Goal: Information Seeking & Learning: Learn about a topic

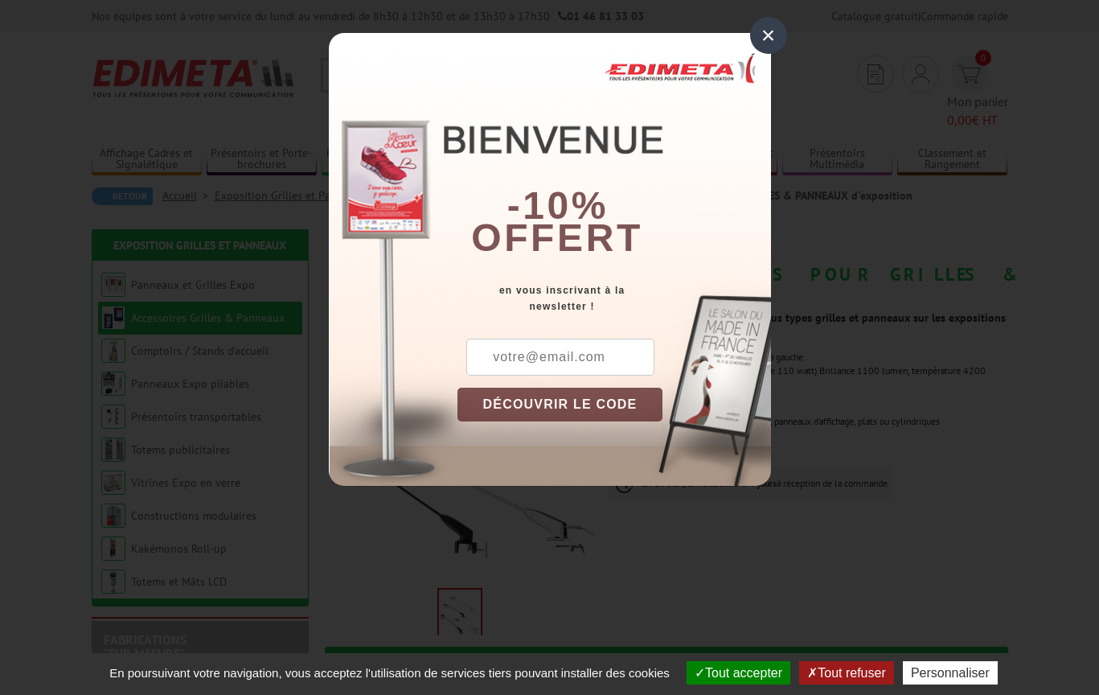
click at [765, 33] on div "×" at bounding box center [768, 35] width 37 height 37
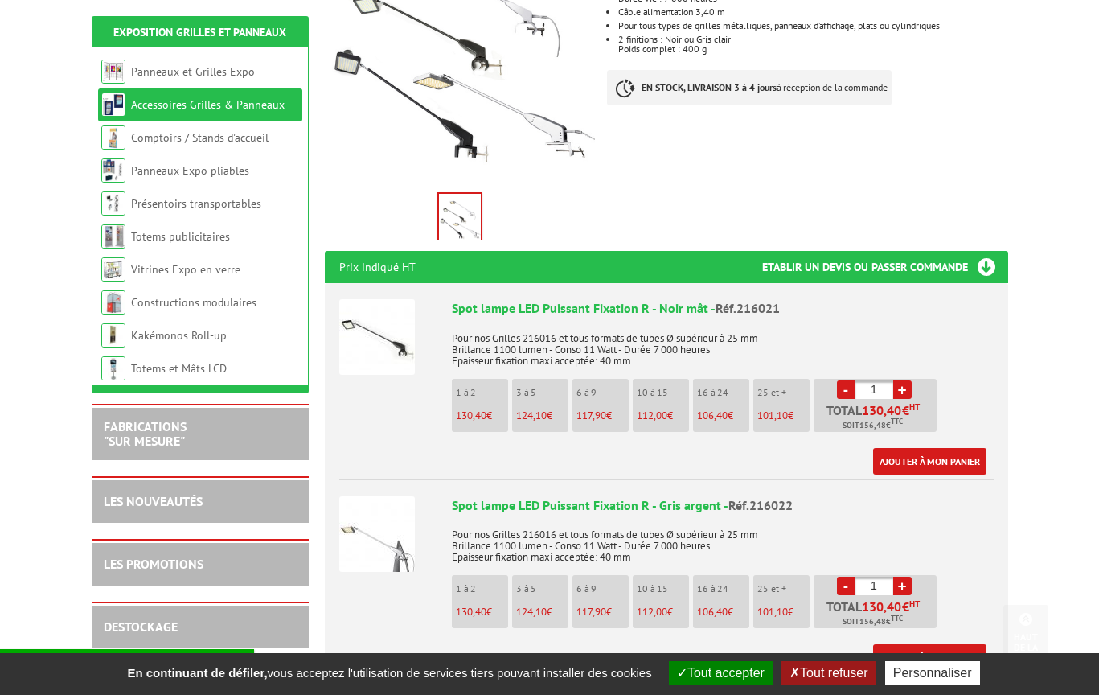
scroll to position [402, 0]
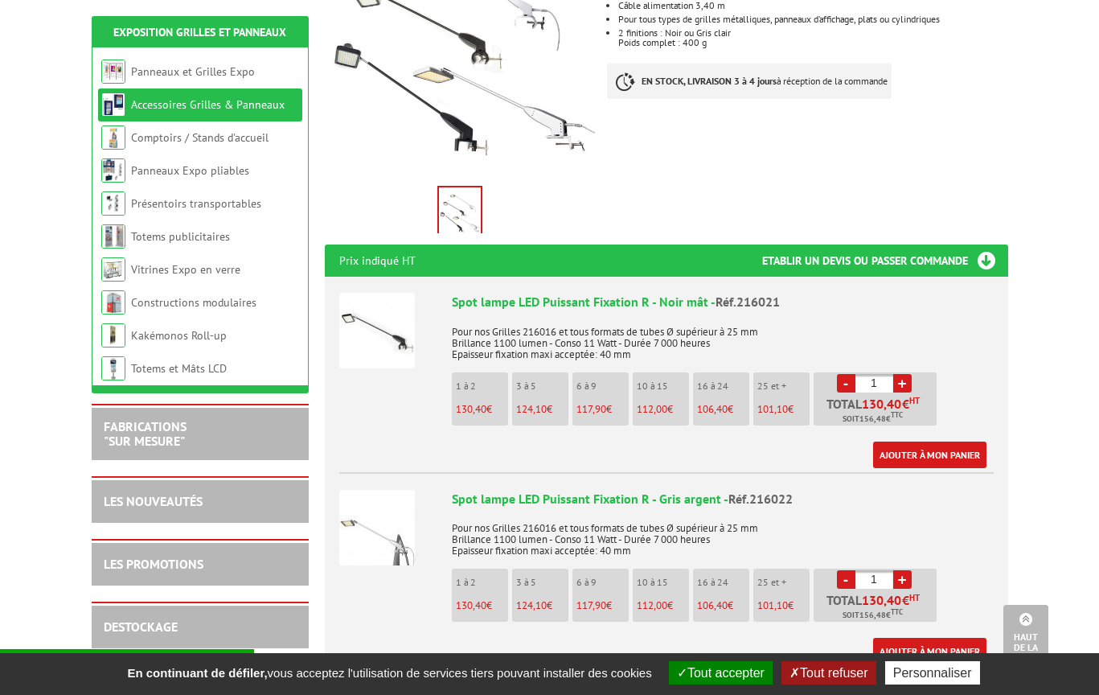
click at [400, 293] on img at bounding box center [377, 331] width 76 height 76
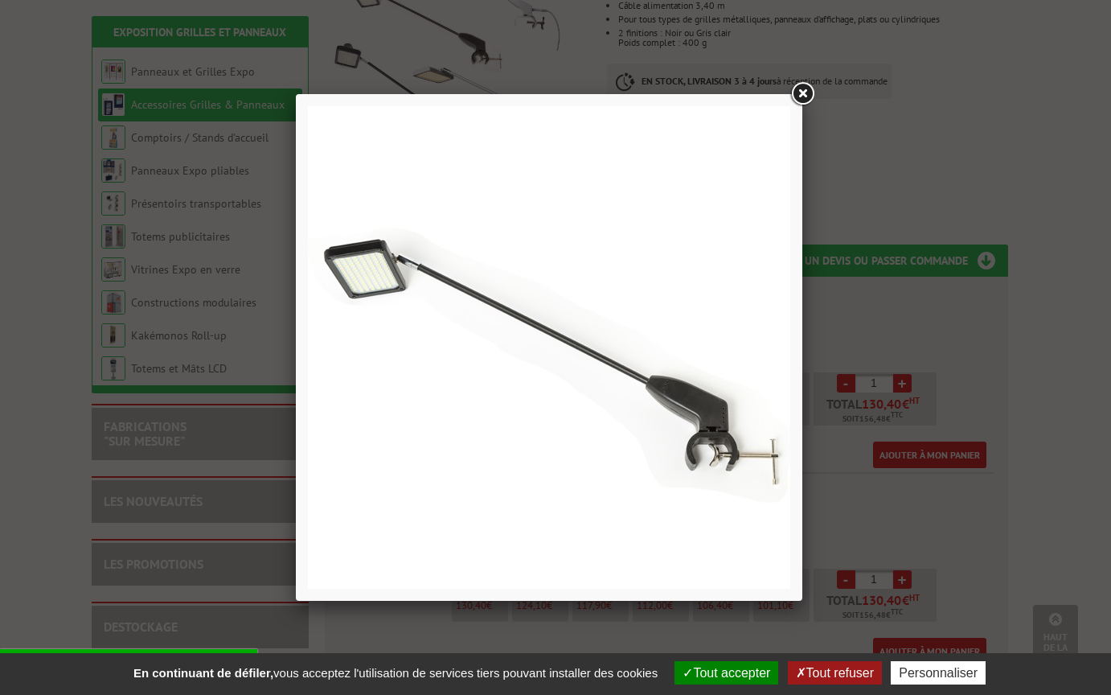
click at [800, 92] on link at bounding box center [802, 94] width 29 height 29
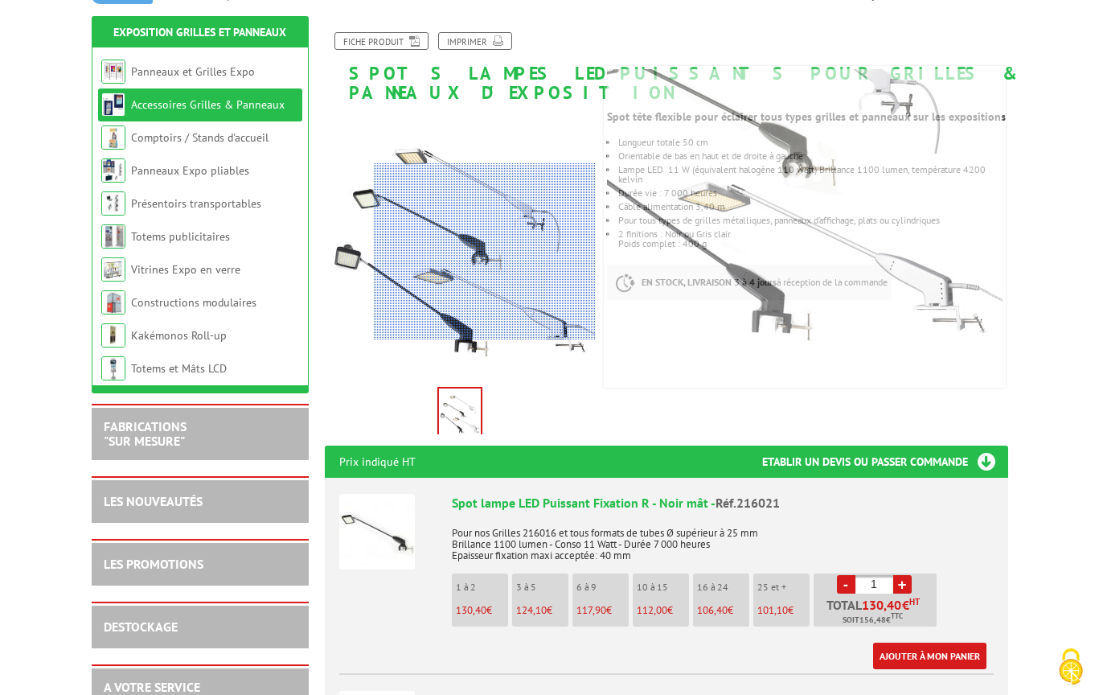
scroll to position [161, 0]
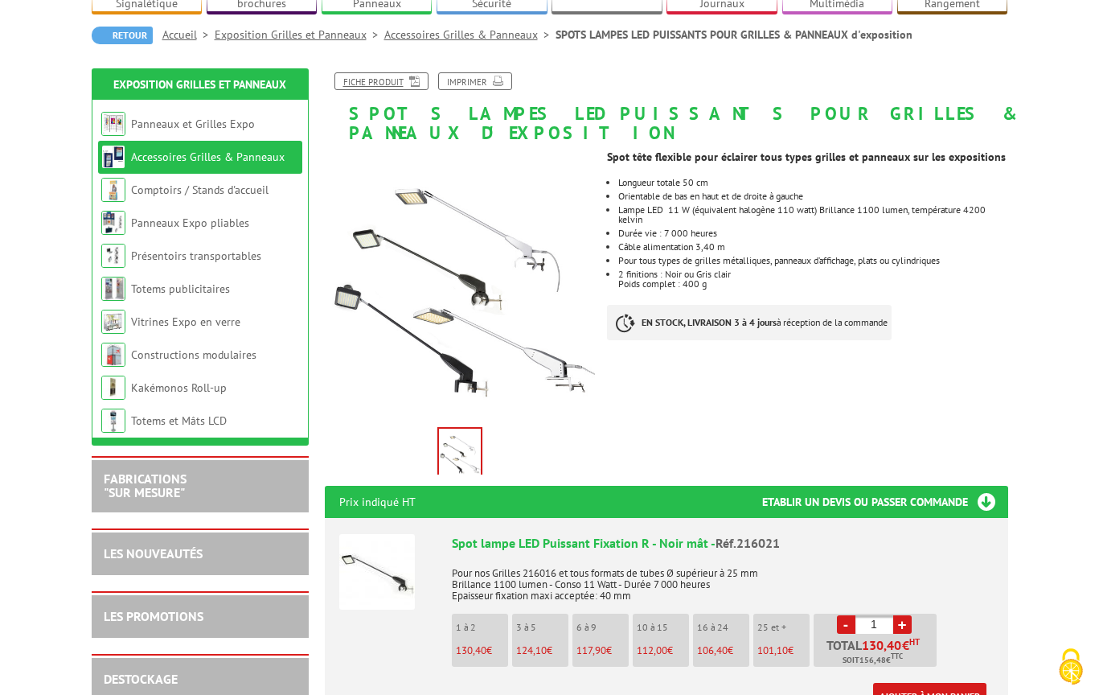
click at [384, 72] on link "Fiche produit" at bounding box center [381, 81] width 94 height 18
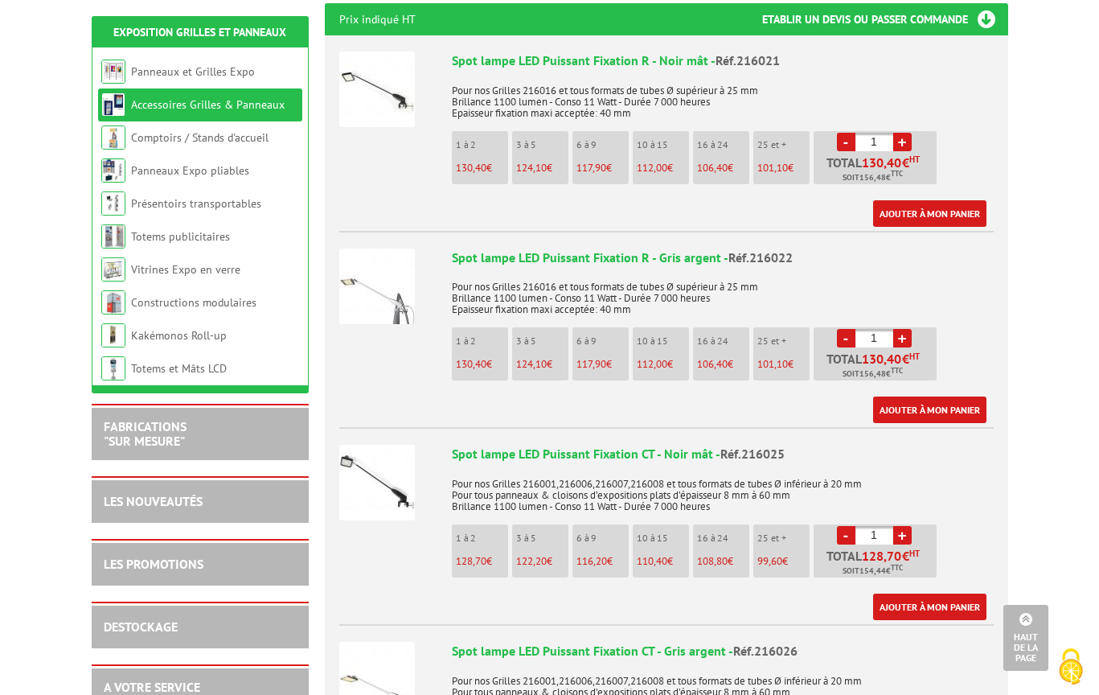
scroll to position [724, 0]
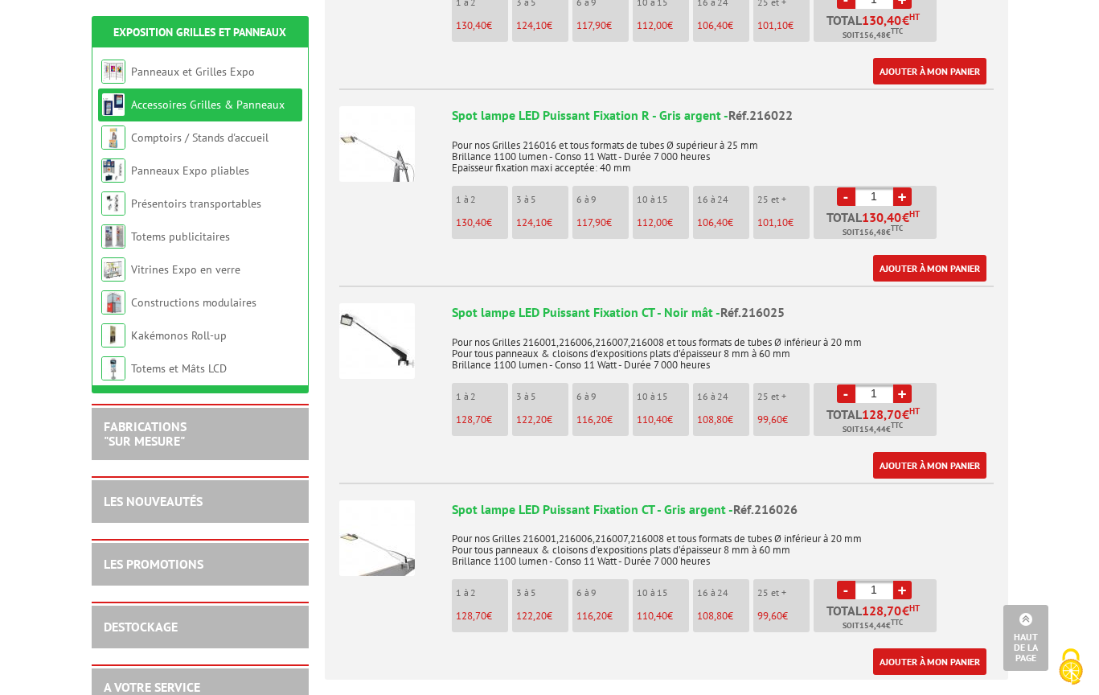
scroll to position [884, 0]
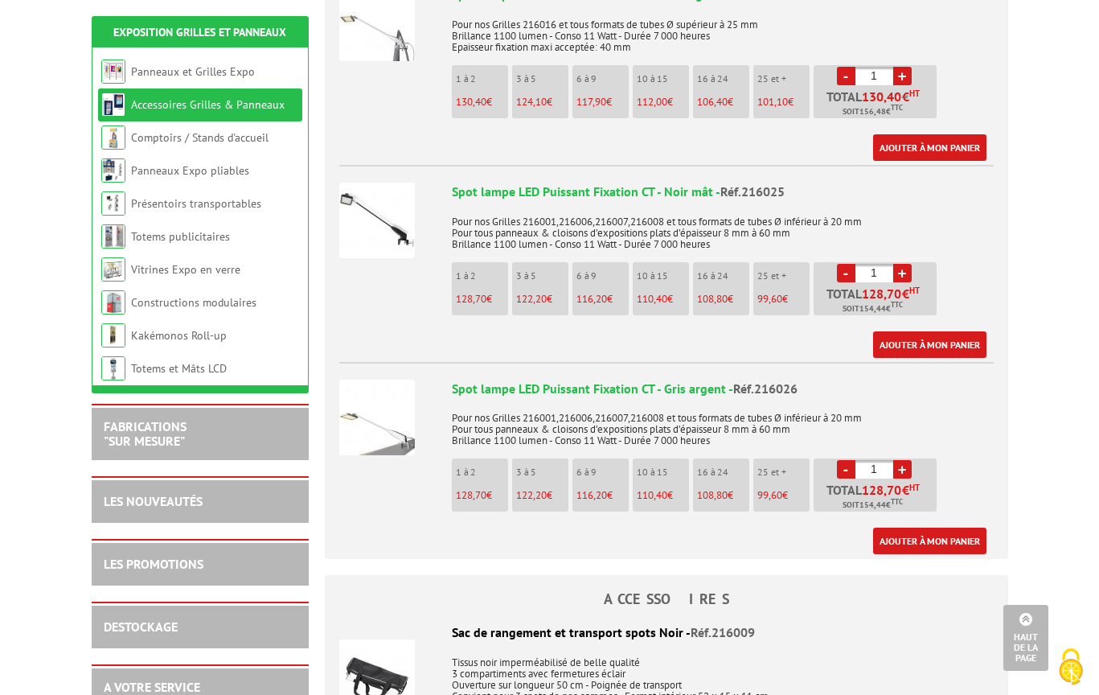
click at [769, 205] on p "Pour nos Grilles 216001,216006,216007,216008 et tous formats de tubes Ø inférie…" at bounding box center [723, 227] width 542 height 45
